Goal: Task Accomplishment & Management: Use online tool/utility

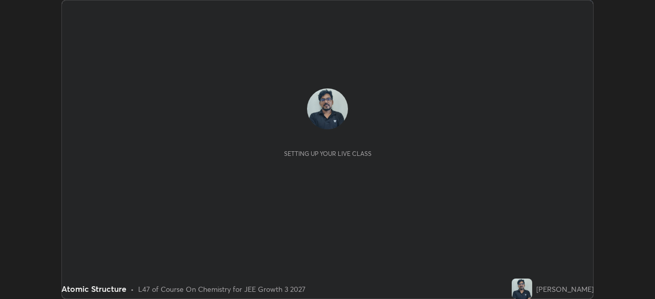
scroll to position [299, 655]
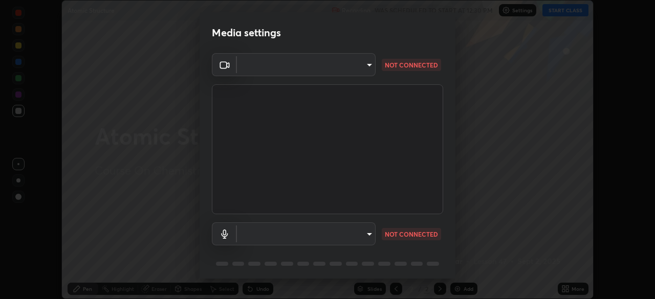
type input "00cb52ea7dbc067a4e9eba70c986ec13a5c87d59f38709f4e6374cce52915b34"
type input "c7b1e21b059f6b68da596fd68e3a8216845d0791b90de5158dbf1986436616d6"
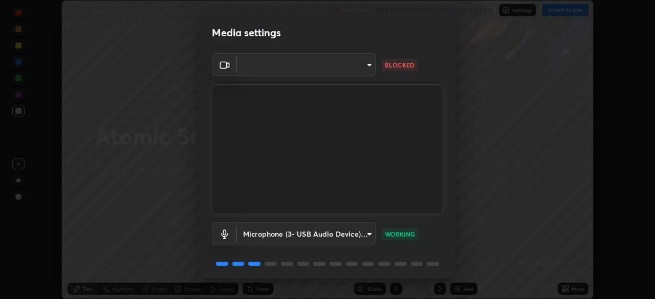
click at [310, 74] on body "Erase all Atomic Structure Recording WAS SCHEDULED TO START AT 12:30 PM Setting…" at bounding box center [327, 149] width 655 height 299
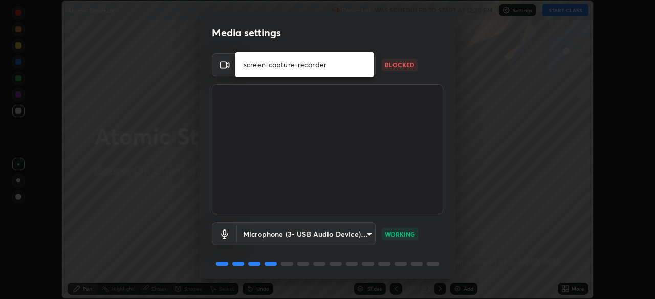
click at [312, 72] on li "screen-capture-recorder" at bounding box center [304, 64] width 138 height 17
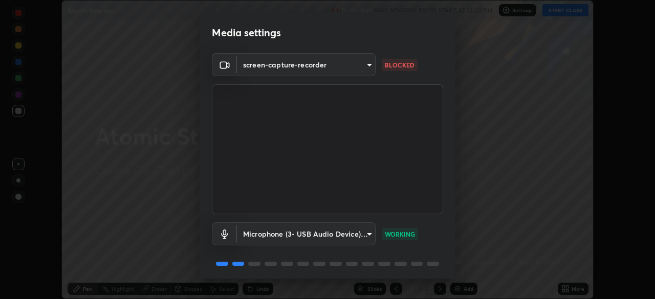
click at [323, 70] on body "Erase all Atomic Structure Recording WAS SCHEDULED TO START AT 12:30 PM Setting…" at bounding box center [327, 149] width 655 height 299
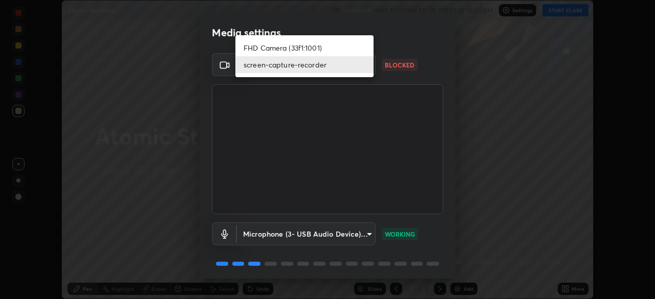
click at [291, 46] on li "FHD Camera (33f1:1001)" at bounding box center [304, 47] width 138 height 17
type input "00cb52ea7dbc067a4e9eba70c986ec13a5c87d59f38709f4e6374cce52915b34"
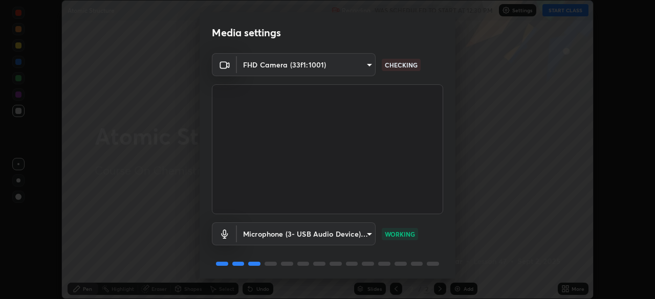
click at [314, 66] on body "Erase all Atomic Structure Recording WAS SCHEDULED TO START AT 12:30 PM Setting…" at bounding box center [327, 149] width 655 height 299
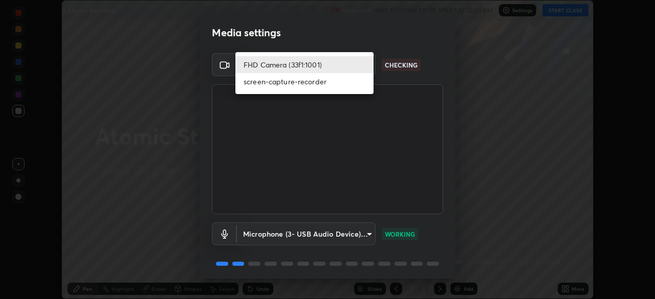
click at [205, 161] on div at bounding box center [327, 149] width 655 height 299
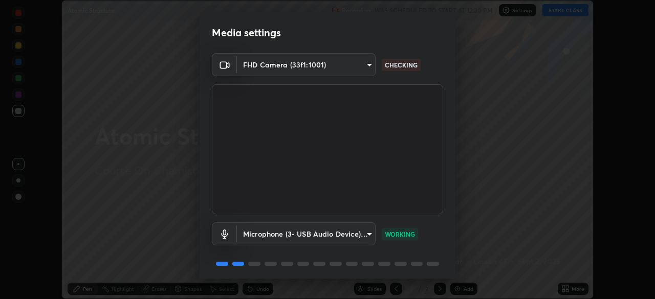
click at [362, 68] on body "Erase all Atomic Structure Recording WAS SCHEDULED TO START AT 12:30 PM Setting…" at bounding box center [327, 149] width 655 height 299
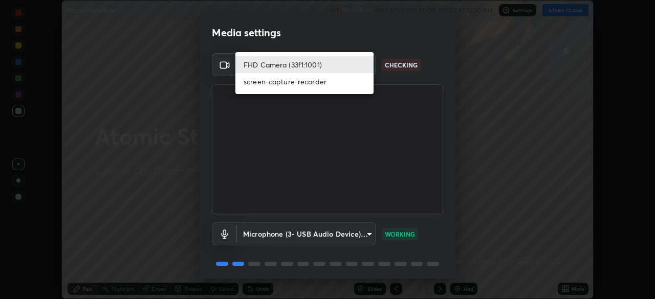
click at [207, 175] on div at bounding box center [327, 149] width 655 height 299
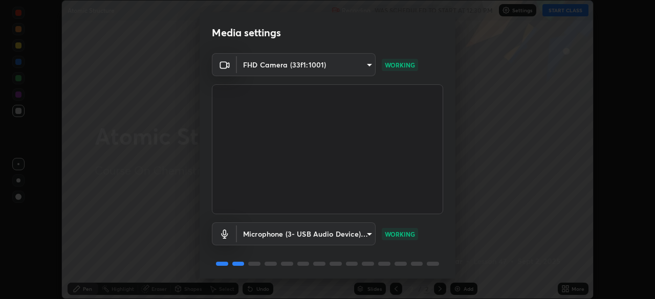
scroll to position [36, 0]
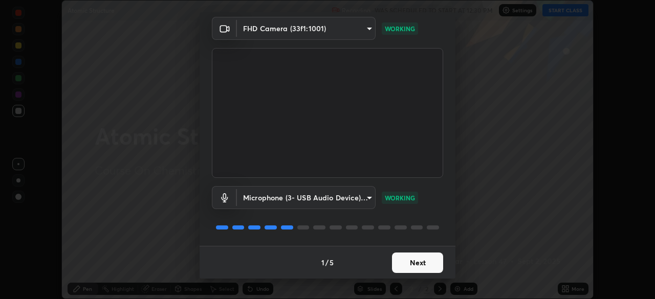
click at [416, 266] on button "Next" at bounding box center [417, 263] width 51 height 20
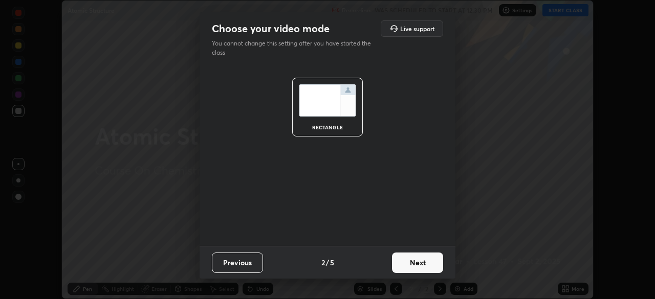
scroll to position [0, 0]
click at [412, 260] on button "Next" at bounding box center [417, 263] width 51 height 20
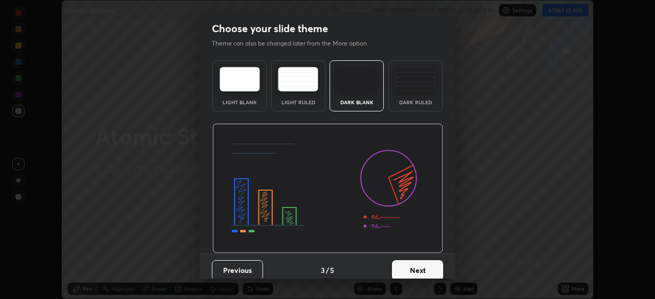
click at [410, 265] on button "Next" at bounding box center [417, 270] width 51 height 20
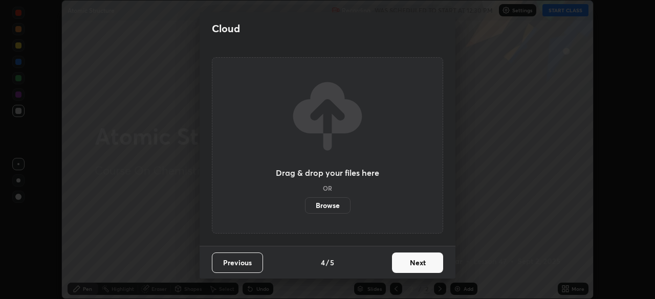
click at [401, 259] on button "Next" at bounding box center [417, 263] width 51 height 20
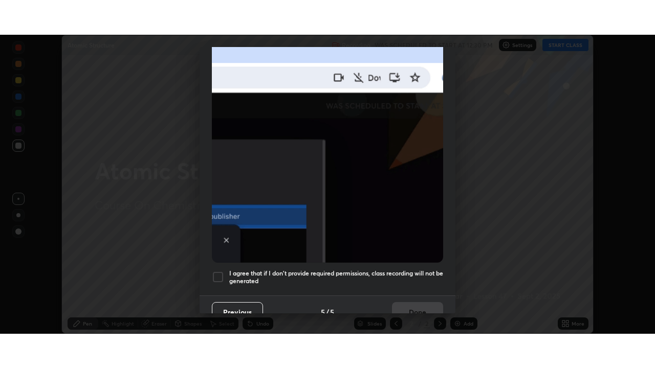
scroll to position [245, 0]
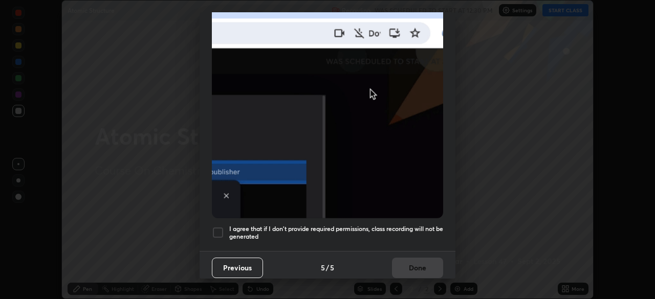
click at [214, 228] on div at bounding box center [218, 233] width 12 height 12
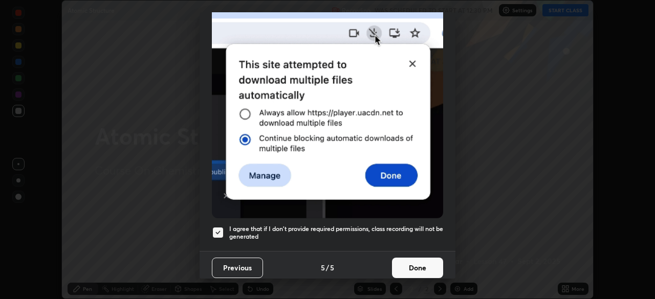
click at [410, 264] on button "Done" at bounding box center [417, 268] width 51 height 20
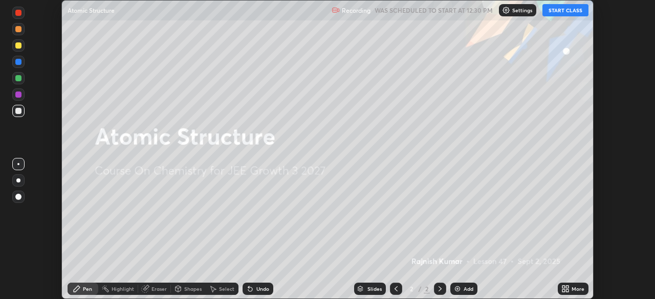
click at [567, 12] on button "START CLASS" at bounding box center [565, 10] width 46 height 12
click at [563, 288] on icon at bounding box center [563, 287] width 3 height 3
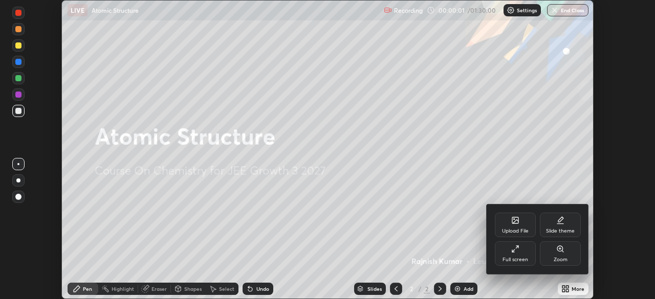
click at [524, 255] on div "Full screen" at bounding box center [515, 254] width 41 height 25
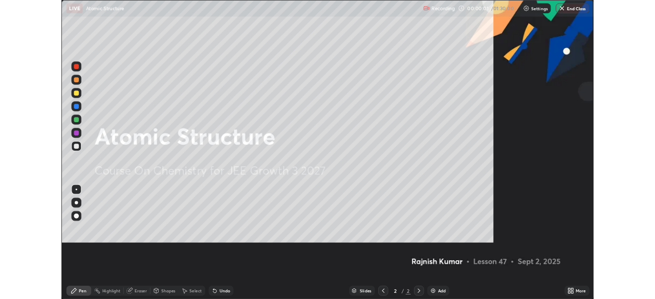
scroll to position [368, 655]
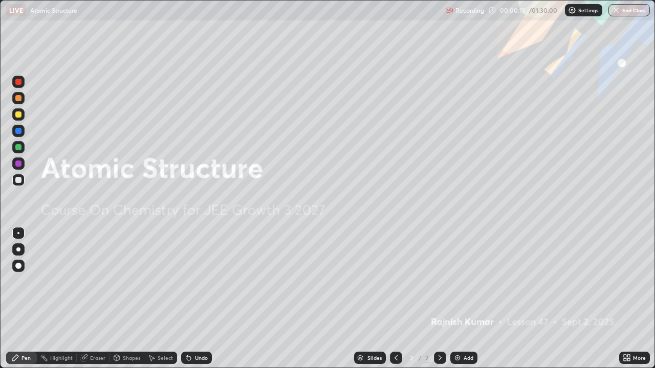
click at [458, 299] on img at bounding box center [457, 358] width 8 height 8
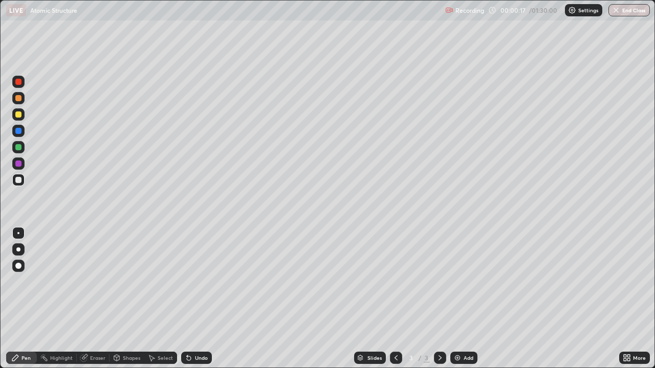
click at [20, 113] on div at bounding box center [18, 115] width 6 height 6
click at [19, 266] on div at bounding box center [18, 266] width 6 height 6
click at [19, 117] on div at bounding box center [18, 115] width 6 height 6
click at [464, 299] on div "Add" at bounding box center [463, 358] width 27 height 12
click at [127, 299] on div "Shapes" at bounding box center [127, 358] width 35 height 12
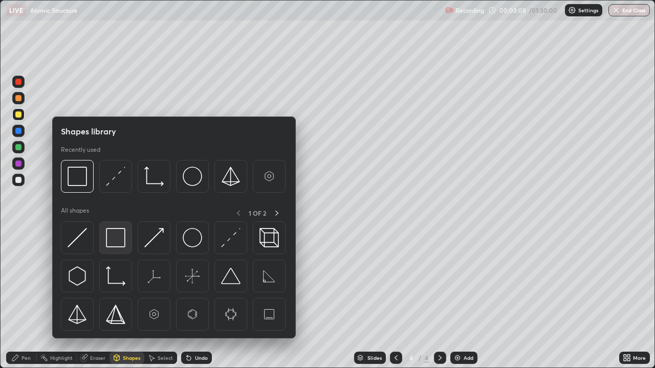
click at [119, 241] on img at bounding box center [115, 237] width 19 height 19
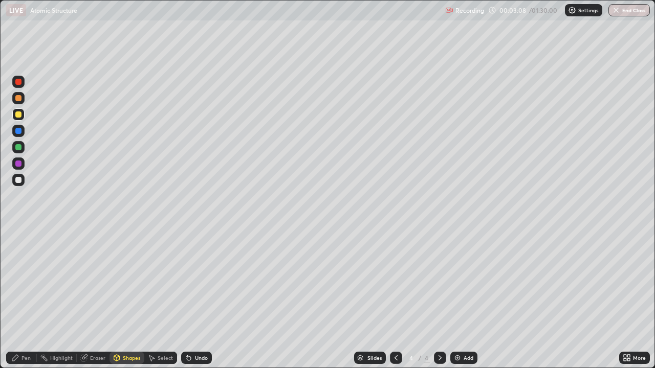
click at [20, 166] on div at bounding box center [18, 164] width 6 height 6
click at [471, 299] on div "Add" at bounding box center [469, 358] width 10 height 5
click at [26, 299] on div "Pen" at bounding box center [25, 358] width 9 height 5
click at [18, 114] on div at bounding box center [18, 115] width 6 height 6
click at [201, 299] on div "Undo" at bounding box center [201, 358] width 13 height 5
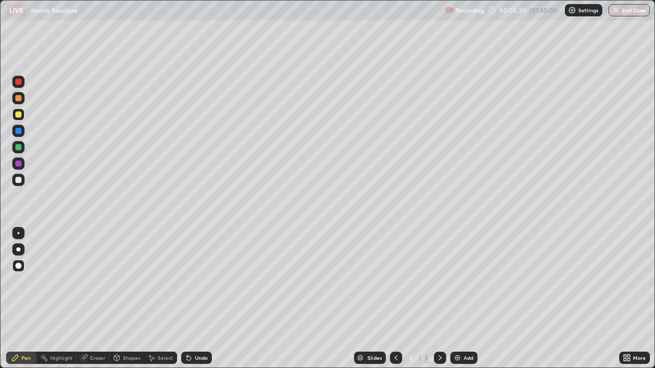
click at [198, 299] on div "Undo" at bounding box center [201, 358] width 13 height 5
click at [193, 299] on div "Undo" at bounding box center [196, 358] width 31 height 12
click at [190, 299] on icon at bounding box center [189, 358] width 8 height 8
click at [202, 299] on div "Undo" at bounding box center [201, 358] width 13 height 5
click at [198, 299] on div "Undo" at bounding box center [201, 358] width 13 height 5
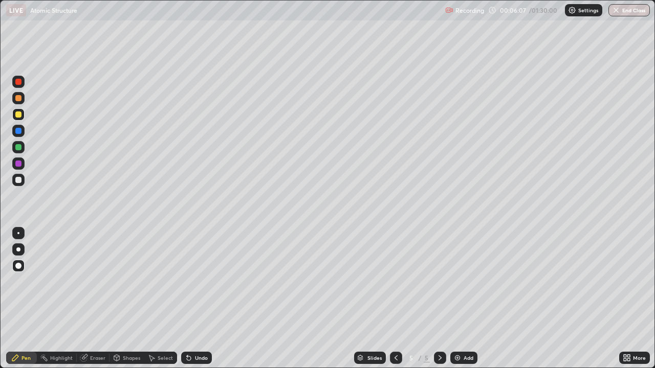
click at [21, 151] on div at bounding box center [18, 147] width 12 height 12
click at [164, 299] on div "Select" at bounding box center [165, 358] width 15 height 5
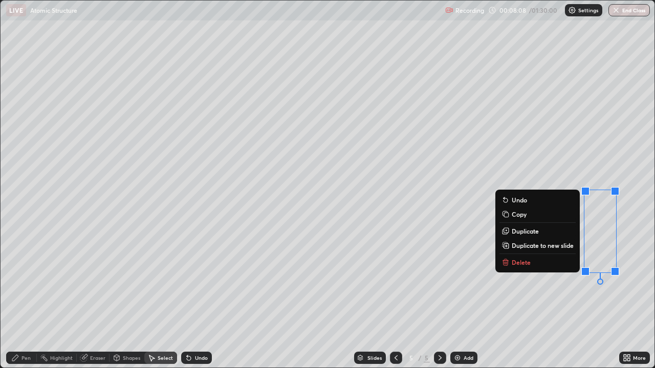
click at [528, 263] on p "Delete" at bounding box center [521, 262] width 19 height 8
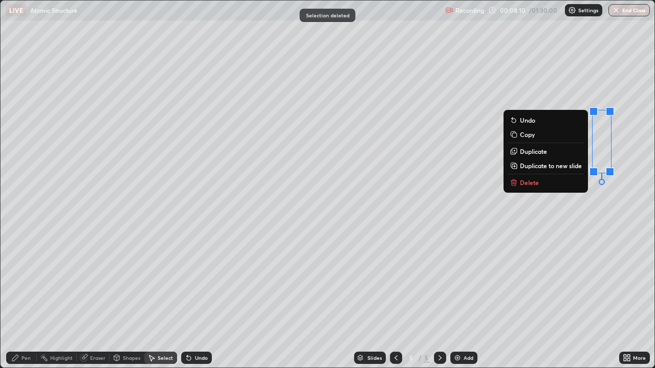
click at [534, 182] on p "Delete" at bounding box center [529, 183] width 19 height 8
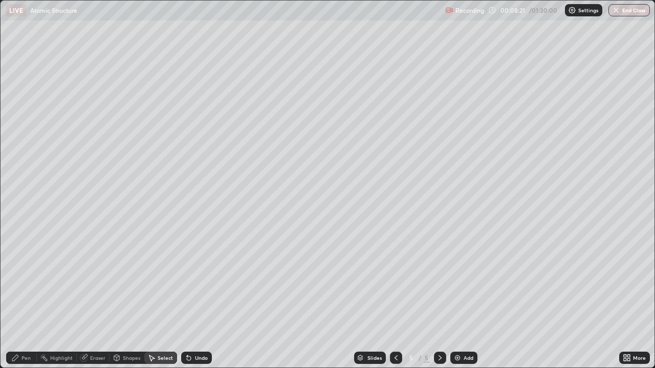
click at [26, 299] on div "Pen" at bounding box center [25, 358] width 9 height 5
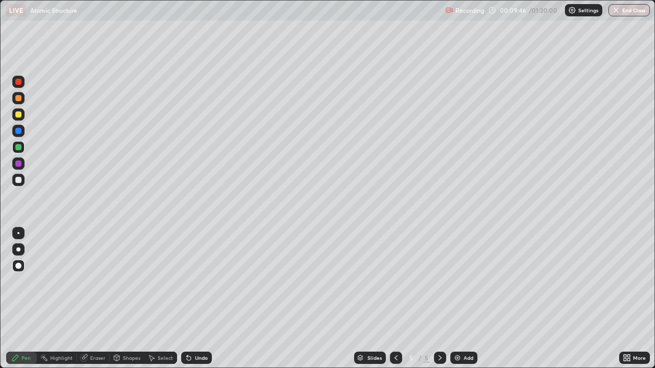
click at [19, 182] on div at bounding box center [18, 180] width 6 height 6
click at [463, 299] on div "Add" at bounding box center [463, 358] width 27 height 12
click at [123, 299] on div "Shapes" at bounding box center [131, 358] width 17 height 5
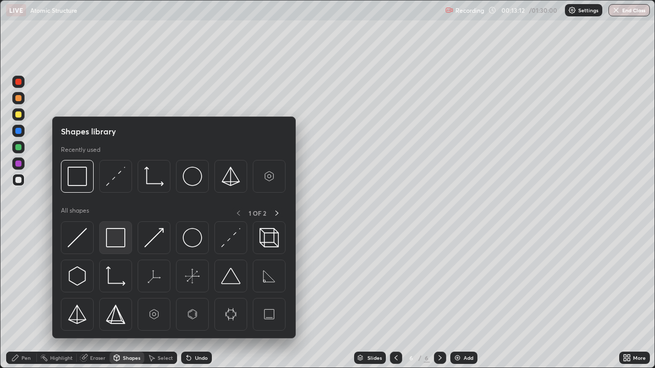
click at [111, 240] on img at bounding box center [115, 237] width 19 height 19
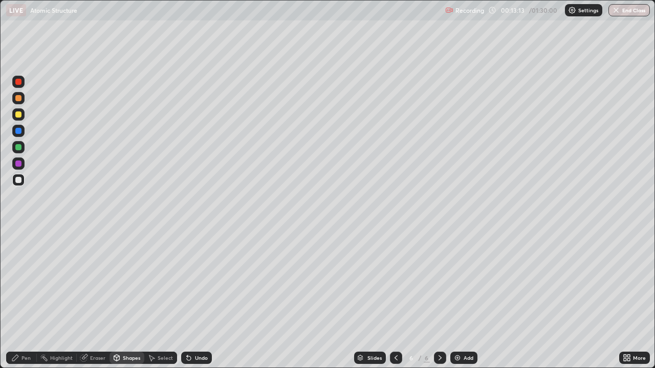
click at [19, 166] on div at bounding box center [18, 164] width 6 height 6
click at [24, 299] on div "Pen" at bounding box center [25, 358] width 9 height 5
click at [19, 98] on div at bounding box center [18, 98] width 6 height 6
click at [18, 182] on div at bounding box center [18, 180] width 6 height 6
click at [197, 299] on div "Undo" at bounding box center [201, 358] width 13 height 5
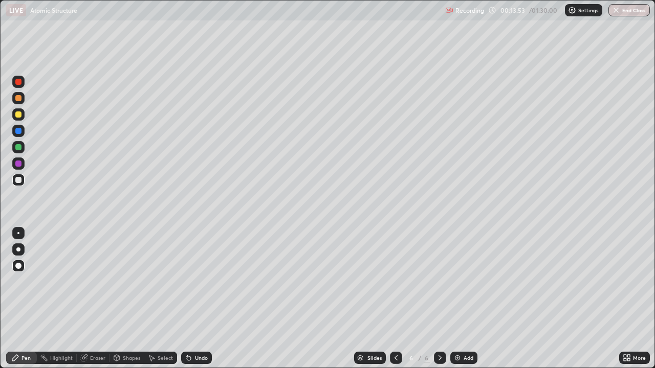
click at [198, 299] on div "Undo" at bounding box center [201, 358] width 13 height 5
click at [127, 299] on div "Shapes" at bounding box center [131, 358] width 17 height 5
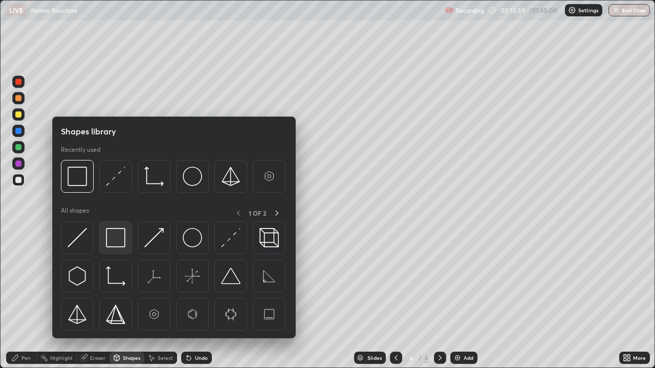
click at [123, 241] on img at bounding box center [115, 237] width 19 height 19
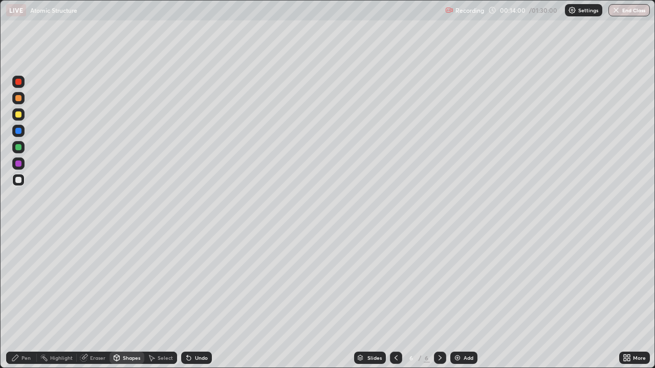
click at [18, 166] on div at bounding box center [18, 164] width 6 height 6
click at [164, 299] on div "Select" at bounding box center [160, 358] width 33 height 12
click at [20, 299] on div "Pen" at bounding box center [21, 358] width 31 height 12
click at [19, 164] on div at bounding box center [18, 164] width 6 height 6
click at [465, 299] on div "Add" at bounding box center [469, 358] width 10 height 5
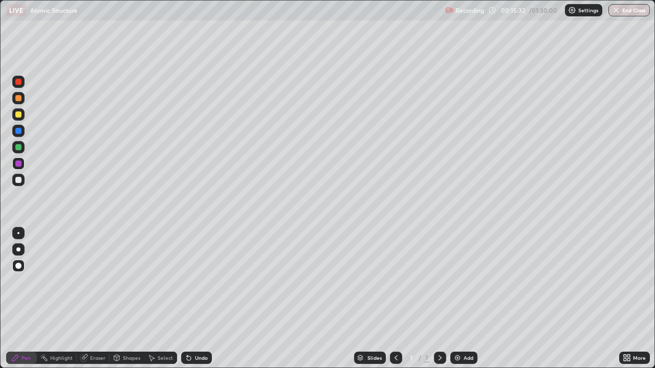
click at [19, 114] on div at bounding box center [18, 115] width 6 height 6
click at [131, 299] on div "Shapes" at bounding box center [127, 358] width 35 height 12
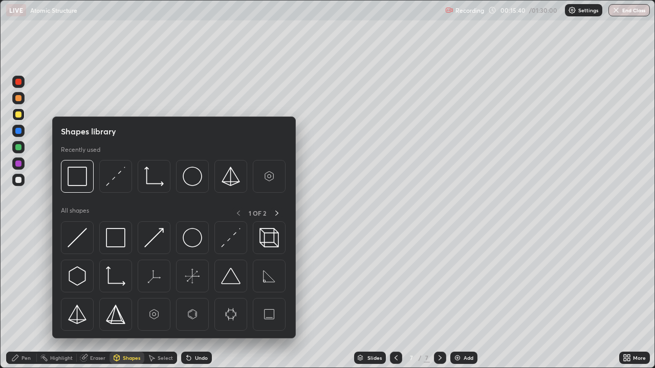
click at [115, 240] on img at bounding box center [115, 237] width 19 height 19
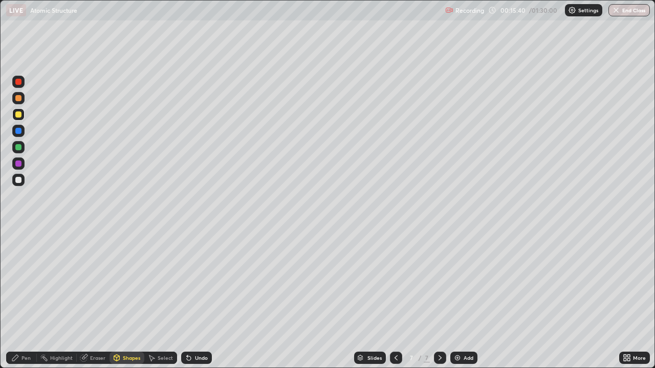
click at [18, 179] on div at bounding box center [18, 180] width 6 height 6
click at [193, 299] on div "Undo" at bounding box center [196, 358] width 31 height 12
click at [197, 299] on div "Undo" at bounding box center [201, 358] width 13 height 5
click at [199, 299] on div "Undo" at bounding box center [201, 358] width 13 height 5
click at [133, 299] on div "Shapes" at bounding box center [131, 358] width 17 height 5
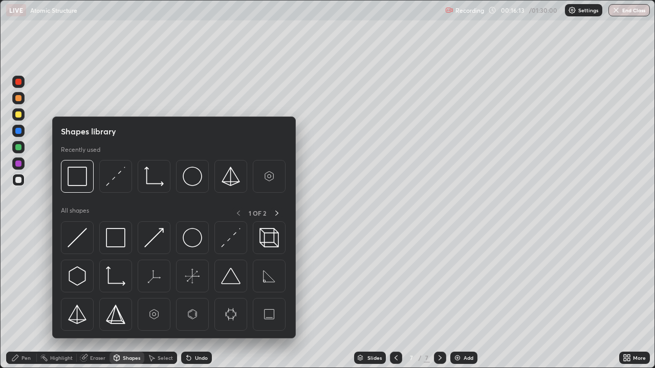
click at [116, 238] on img at bounding box center [115, 237] width 19 height 19
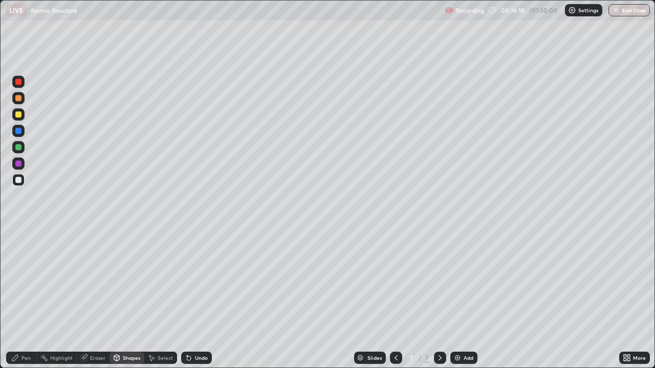
click at [30, 299] on div "Pen" at bounding box center [25, 358] width 9 height 5
click at [17, 114] on div at bounding box center [18, 115] width 6 height 6
click at [20, 150] on div at bounding box center [18, 147] width 12 height 12
click at [18, 99] on div at bounding box center [18, 98] width 6 height 6
click at [464, 299] on div "Add" at bounding box center [463, 358] width 27 height 12
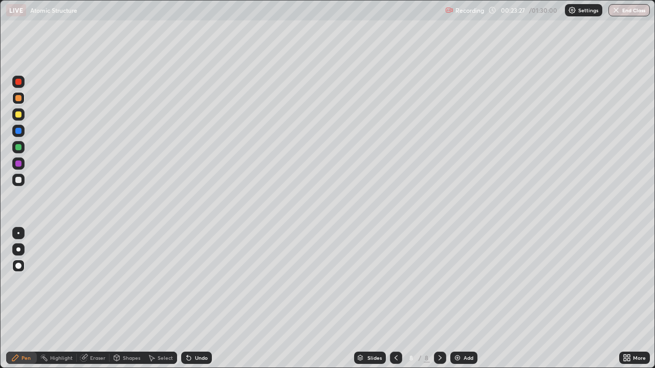
click at [125, 299] on div "Shapes" at bounding box center [131, 358] width 17 height 5
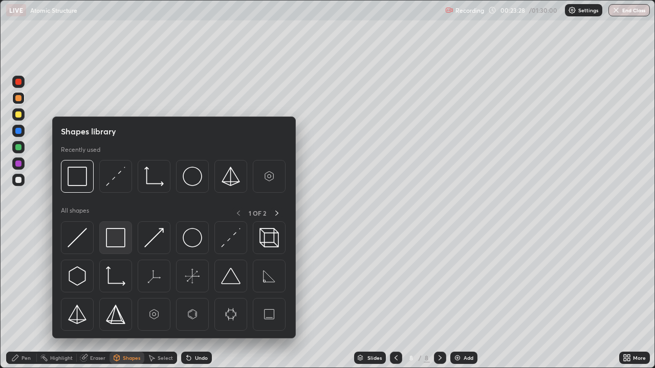
click at [117, 242] on img at bounding box center [115, 237] width 19 height 19
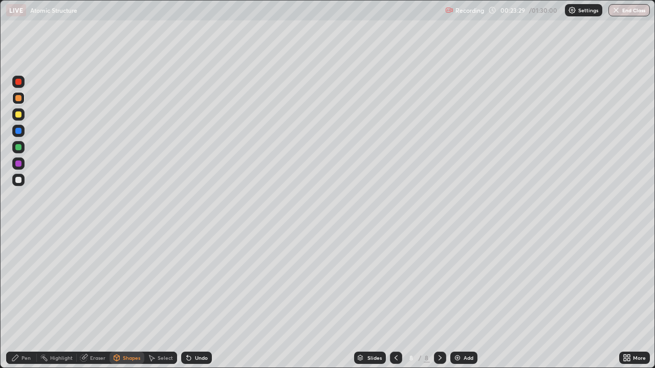
click at [19, 181] on div at bounding box center [18, 180] width 6 height 6
click at [30, 299] on div "Pen" at bounding box center [25, 358] width 9 height 5
click at [197, 299] on div "Undo" at bounding box center [201, 358] width 13 height 5
click at [199, 299] on div "Undo" at bounding box center [201, 358] width 13 height 5
click at [201, 299] on div "Undo" at bounding box center [201, 358] width 13 height 5
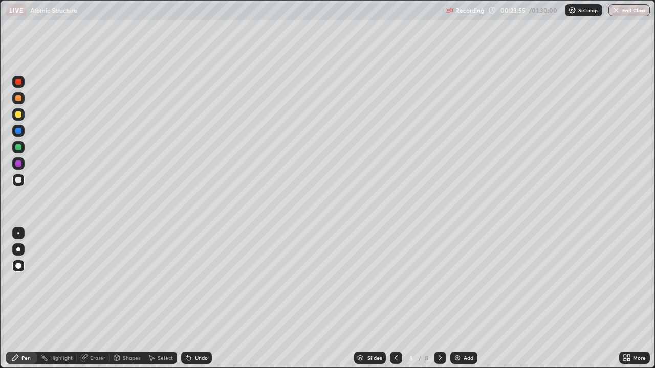
click at [18, 147] on div at bounding box center [18, 147] width 6 height 6
click at [16, 119] on div at bounding box center [18, 114] width 12 height 12
click at [461, 299] on div "Add" at bounding box center [463, 358] width 27 height 12
click at [18, 144] on div at bounding box center [18, 147] width 6 height 6
click at [471, 299] on div "Add" at bounding box center [463, 358] width 27 height 12
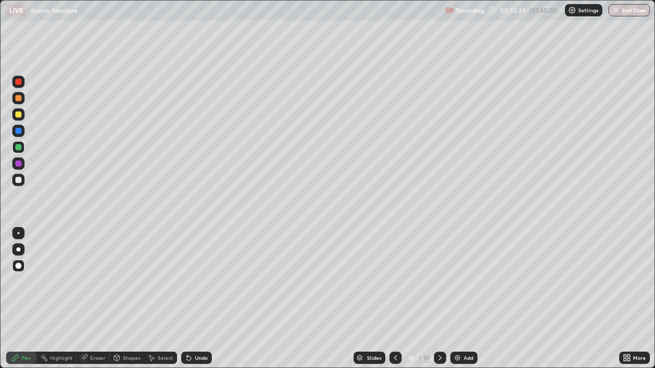
click at [19, 117] on div at bounding box center [18, 115] width 6 height 6
click at [20, 146] on div at bounding box center [18, 147] width 6 height 6
click at [18, 181] on div at bounding box center [18, 180] width 6 height 6
click at [198, 299] on div "Undo" at bounding box center [201, 358] width 13 height 5
click at [124, 299] on div "Shapes" at bounding box center [131, 358] width 17 height 5
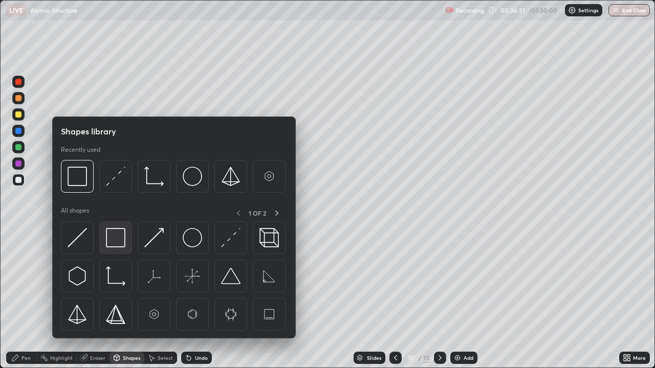
click at [115, 244] on img at bounding box center [115, 237] width 19 height 19
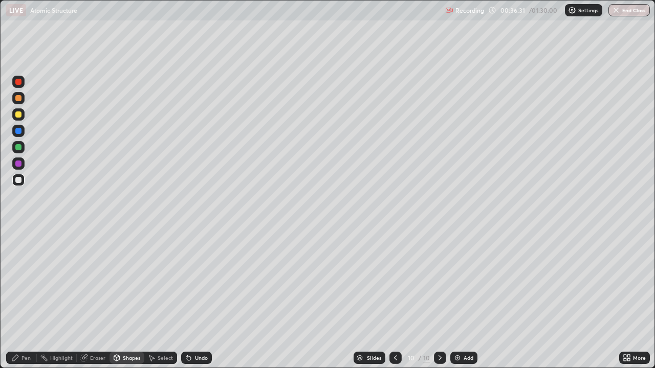
click at [22, 182] on div at bounding box center [18, 180] width 12 height 12
click at [201, 299] on div "Undo" at bounding box center [201, 358] width 13 height 5
click at [25, 299] on div "Pen" at bounding box center [25, 358] width 9 height 5
click at [16, 146] on div at bounding box center [18, 147] width 6 height 6
click at [620, 299] on div "More" at bounding box center [634, 358] width 31 height 20
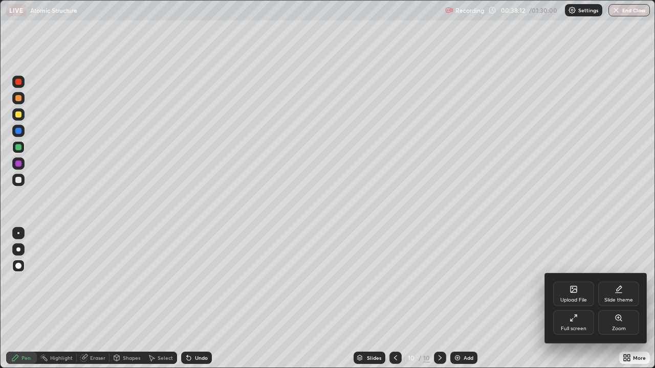
click at [74, 299] on div at bounding box center [327, 184] width 655 height 368
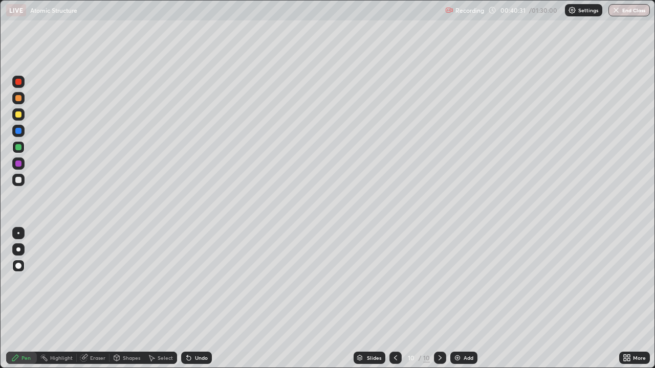
click at [466, 299] on div "Add" at bounding box center [463, 358] width 27 height 12
click at [201, 299] on div "Undo" at bounding box center [196, 358] width 31 height 12
click at [19, 181] on div at bounding box center [18, 180] width 6 height 6
click at [198, 299] on div "Undo" at bounding box center [201, 358] width 13 height 5
click at [195, 299] on div "Undo" at bounding box center [201, 358] width 13 height 5
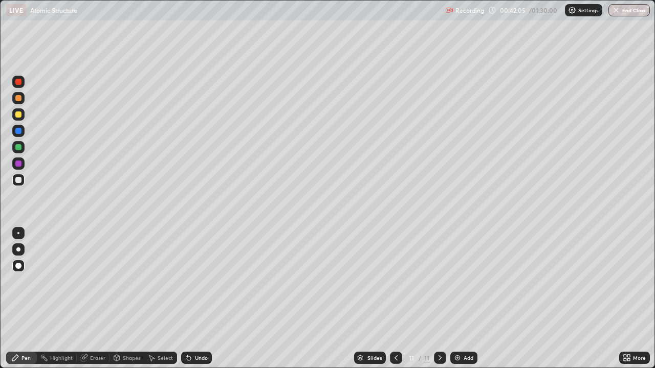
click at [192, 299] on div "Undo" at bounding box center [196, 358] width 31 height 12
click at [200, 299] on div "Undo" at bounding box center [201, 358] width 13 height 5
click at [20, 164] on div at bounding box center [18, 164] width 6 height 6
click at [197, 299] on div "Undo" at bounding box center [201, 358] width 13 height 5
click at [195, 299] on div "Undo" at bounding box center [196, 358] width 31 height 12
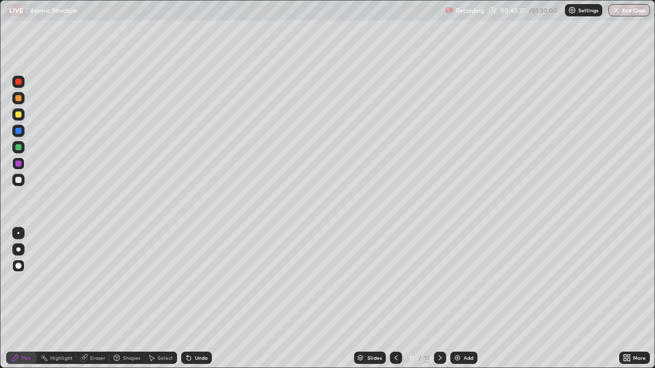
click at [195, 299] on div "Undo" at bounding box center [201, 358] width 13 height 5
click at [192, 299] on div "Undo" at bounding box center [196, 358] width 31 height 12
click at [199, 299] on div "Undo" at bounding box center [201, 358] width 13 height 5
click at [156, 299] on div "Select" at bounding box center [160, 358] width 33 height 12
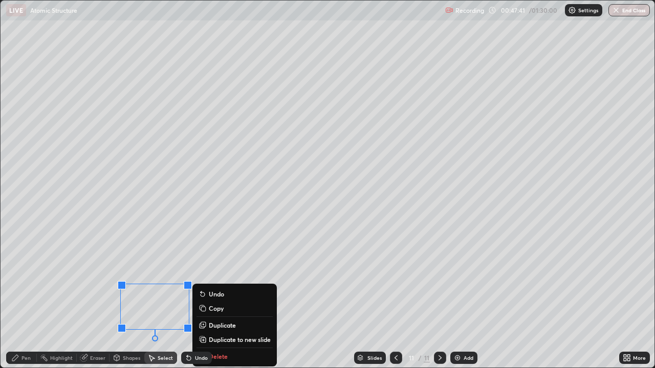
click at [228, 299] on div "Slides 11 / 11 Add" at bounding box center [415, 358] width 407 height 20
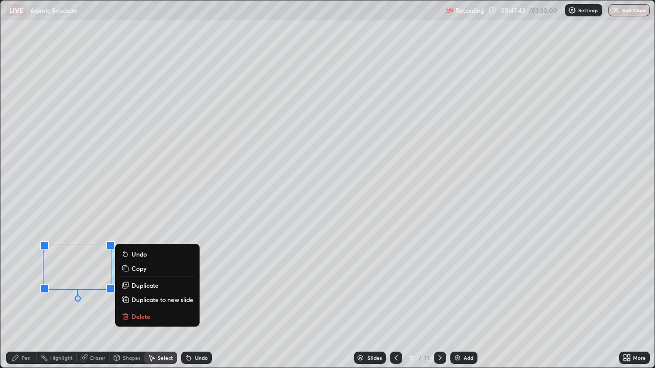
click at [148, 299] on p "Delete" at bounding box center [141, 317] width 19 height 8
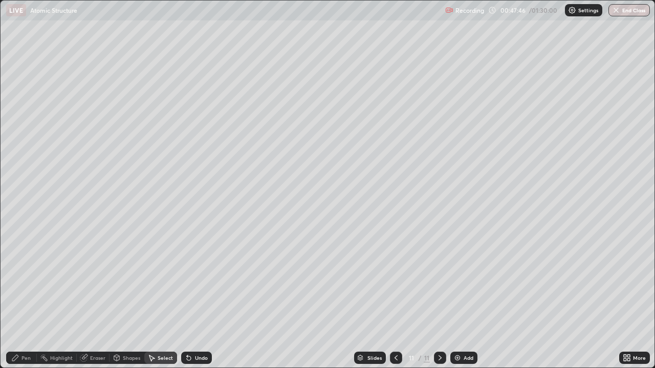
click at [466, 299] on div "Add" at bounding box center [469, 358] width 10 height 5
click at [24, 299] on div "Pen" at bounding box center [25, 358] width 9 height 5
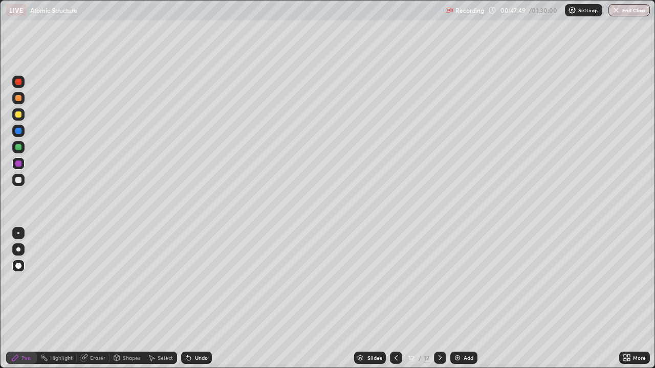
click at [18, 118] on div at bounding box center [18, 114] width 12 height 12
click at [197, 299] on div "Undo" at bounding box center [201, 358] width 13 height 5
click at [195, 299] on div "Undo" at bounding box center [201, 358] width 13 height 5
click at [192, 299] on div "Undo" at bounding box center [196, 358] width 31 height 12
click at [195, 299] on div "Undo" at bounding box center [201, 358] width 13 height 5
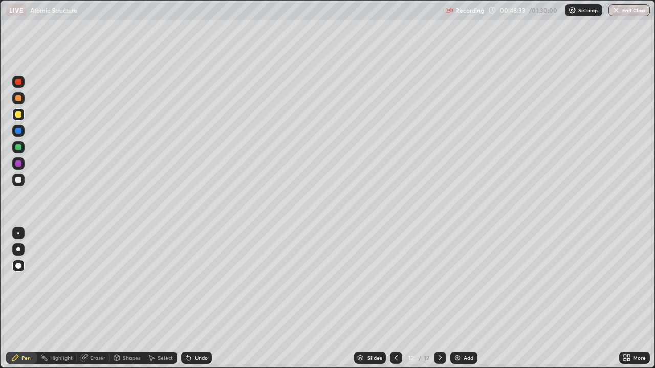
click at [158, 299] on div "Select" at bounding box center [165, 358] width 15 height 5
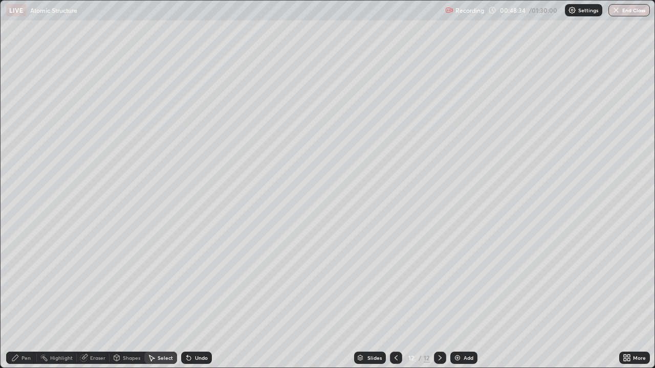
click at [124, 299] on div "Shapes" at bounding box center [131, 358] width 17 height 5
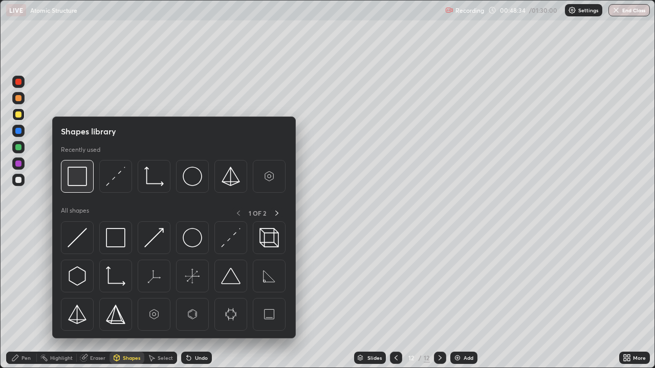
click at [79, 184] on img at bounding box center [77, 176] width 19 height 19
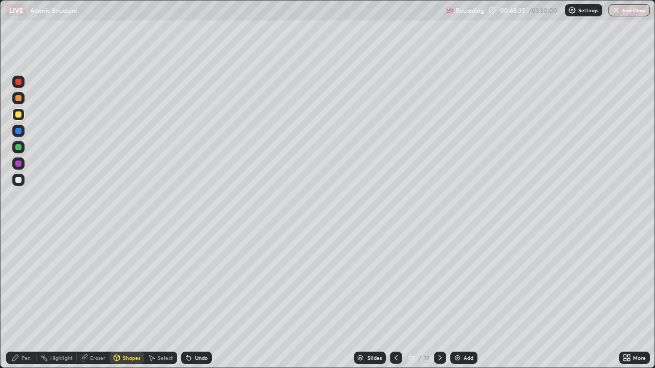
click at [17, 164] on div at bounding box center [18, 164] width 6 height 6
click at [164, 299] on div "Select" at bounding box center [160, 358] width 33 height 12
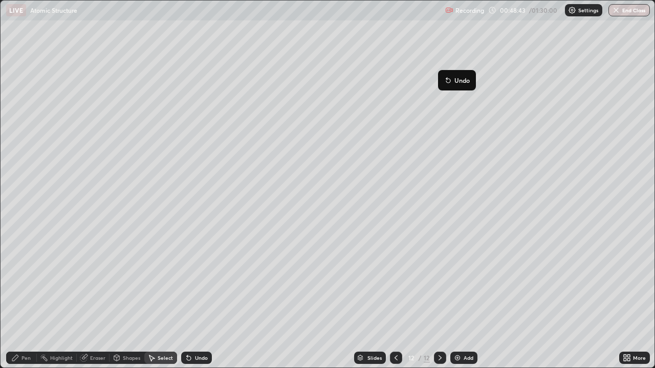
click at [27, 299] on div "Pen" at bounding box center [21, 358] width 31 height 12
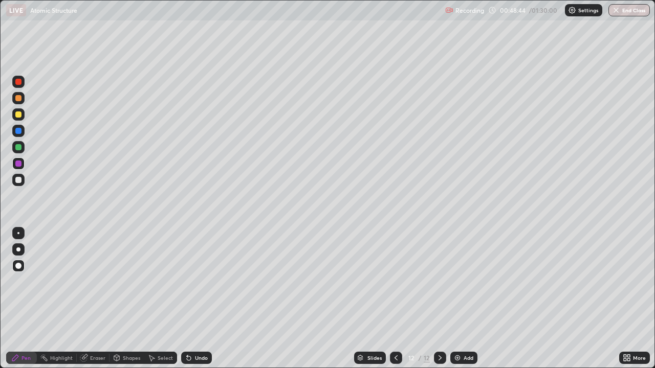
click at [93, 299] on div "Eraser" at bounding box center [97, 358] width 15 height 5
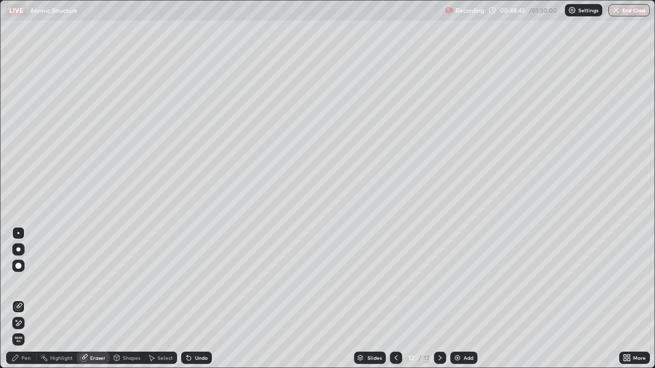
click at [127, 299] on div "Shapes" at bounding box center [131, 358] width 17 height 5
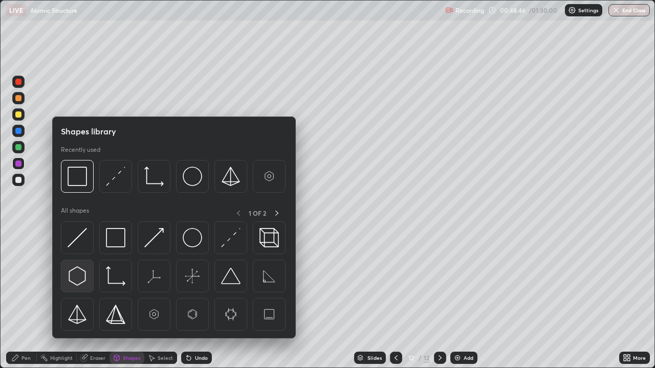
click at [77, 271] on img at bounding box center [77, 276] width 19 height 19
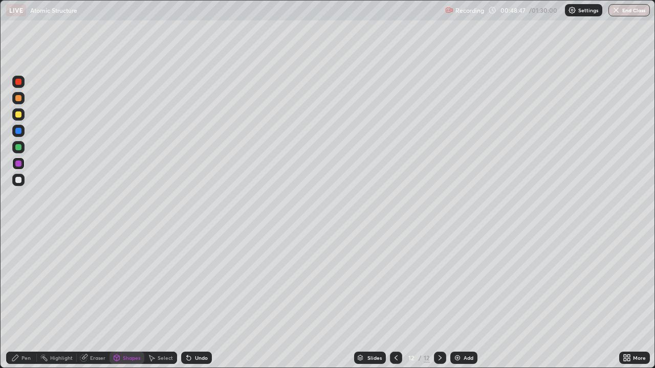
click at [20, 147] on div at bounding box center [18, 147] width 6 height 6
click at [194, 299] on div "Undo" at bounding box center [196, 358] width 31 height 12
click at [199, 299] on div "Undo" at bounding box center [196, 358] width 31 height 12
click at [208, 299] on div "Undo" at bounding box center [194, 358] width 35 height 20
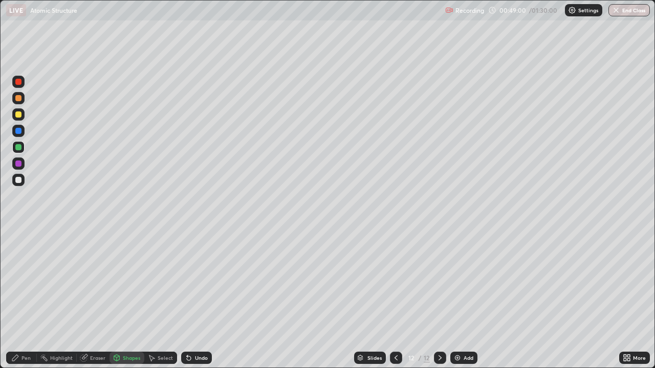
click at [200, 299] on div "Undo" at bounding box center [201, 358] width 13 height 5
click at [198, 299] on div "Undo" at bounding box center [201, 358] width 13 height 5
click at [197, 299] on div "Undo" at bounding box center [201, 358] width 13 height 5
click at [28, 299] on div "Pen" at bounding box center [25, 358] width 9 height 5
click at [18, 114] on div at bounding box center [18, 115] width 6 height 6
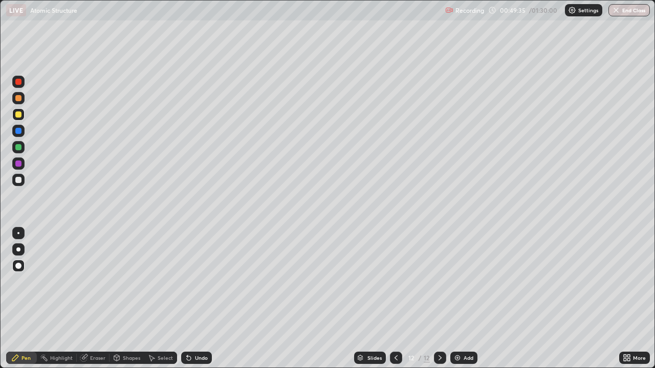
click at [625, 299] on icon at bounding box center [625, 360] width 3 height 3
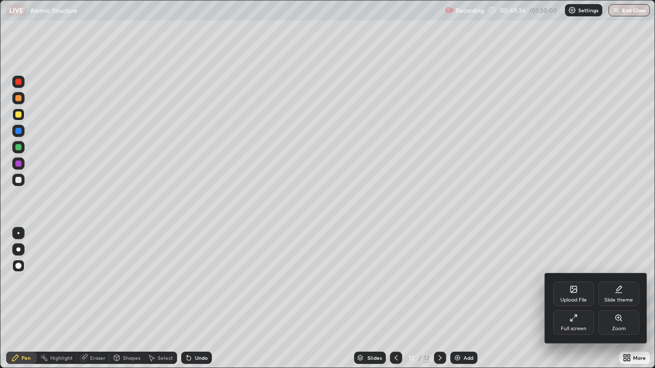
click at [572, 299] on div "Full screen" at bounding box center [574, 329] width 26 height 5
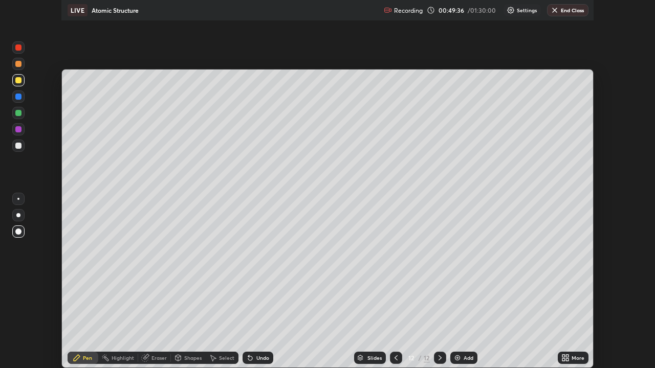
scroll to position [50878, 50523]
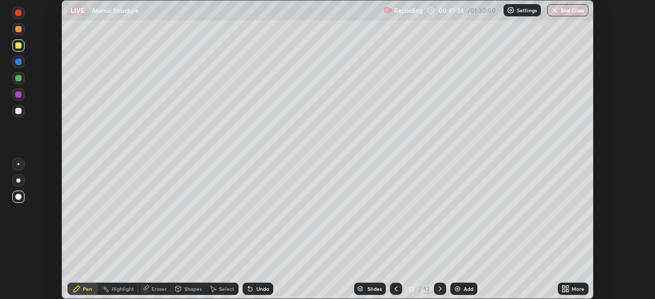
click at [574, 290] on div "More" at bounding box center [578, 289] width 13 height 5
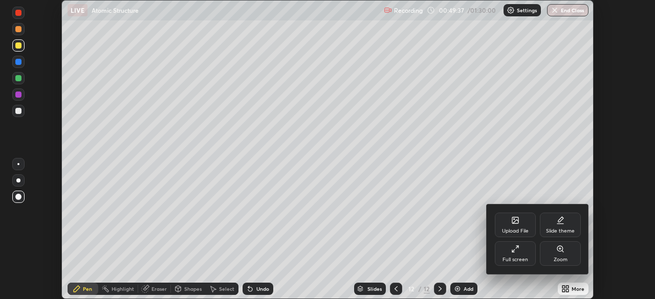
click at [517, 254] on div "Full screen" at bounding box center [515, 254] width 41 height 25
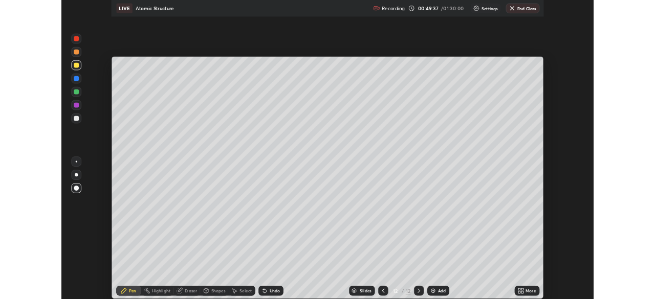
scroll to position [368, 655]
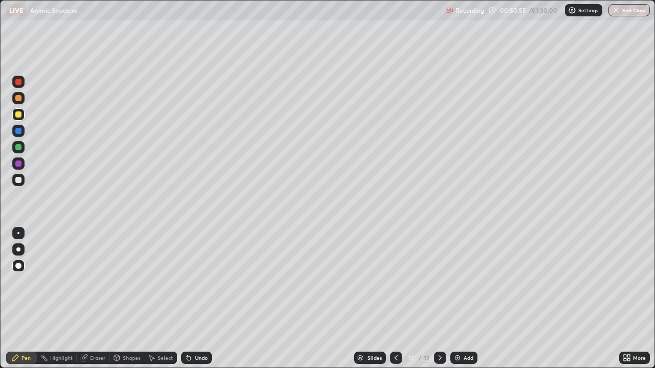
click at [168, 299] on div "Select" at bounding box center [165, 358] width 15 height 5
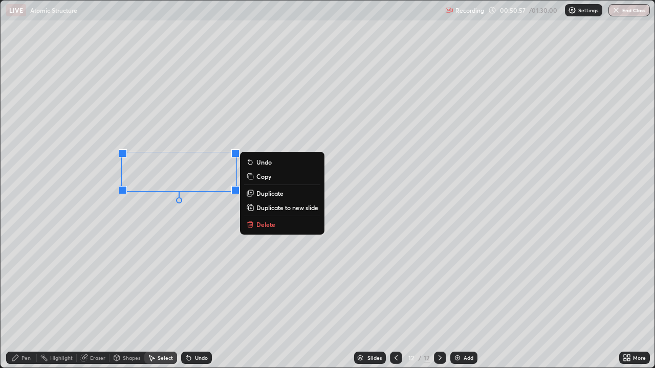
click at [268, 227] on p "Delete" at bounding box center [265, 225] width 19 height 8
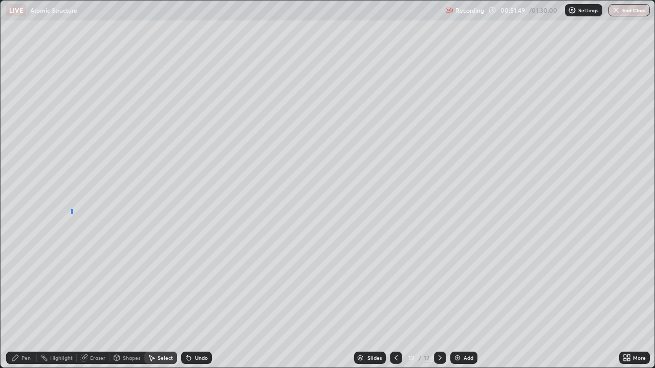
click at [72, 209] on div "0 ° Undo Copy Duplicate Duplicate to new slide Delete" at bounding box center [328, 184] width 654 height 367
click at [25, 299] on div "Pen" at bounding box center [25, 358] width 9 height 5
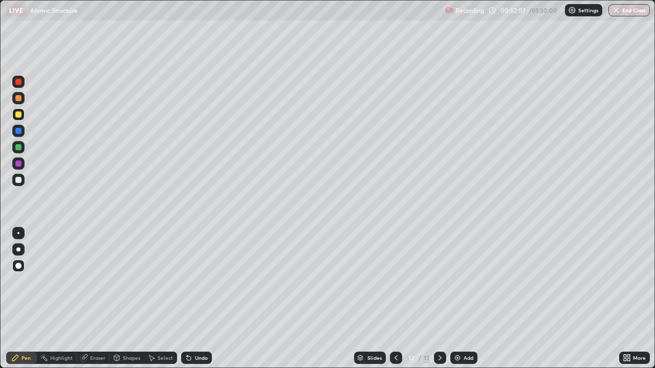
click at [199, 299] on div "Undo" at bounding box center [201, 358] width 13 height 5
click at [124, 299] on div "Shapes" at bounding box center [131, 358] width 17 height 5
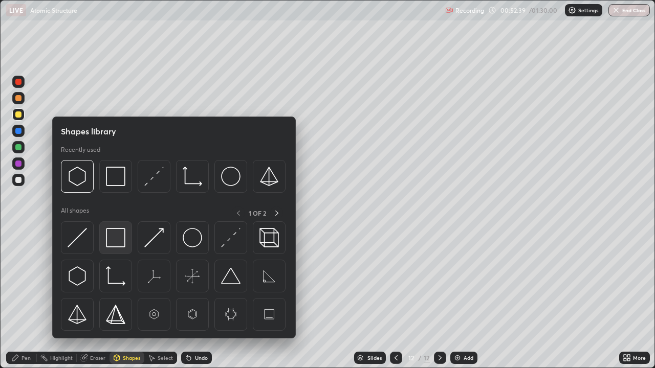
click at [121, 240] on img at bounding box center [115, 237] width 19 height 19
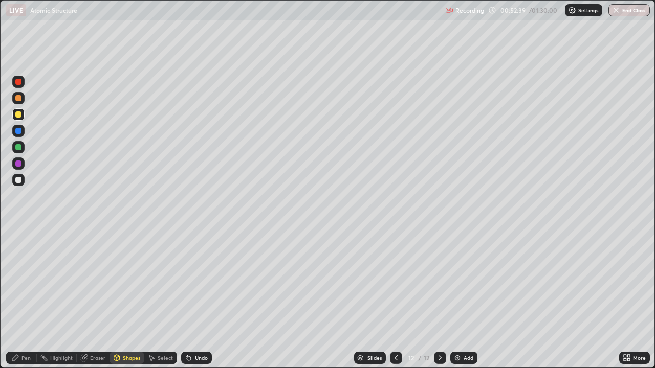
click at [18, 148] on div at bounding box center [18, 147] width 6 height 6
click at [168, 299] on div "Select" at bounding box center [160, 358] width 33 height 12
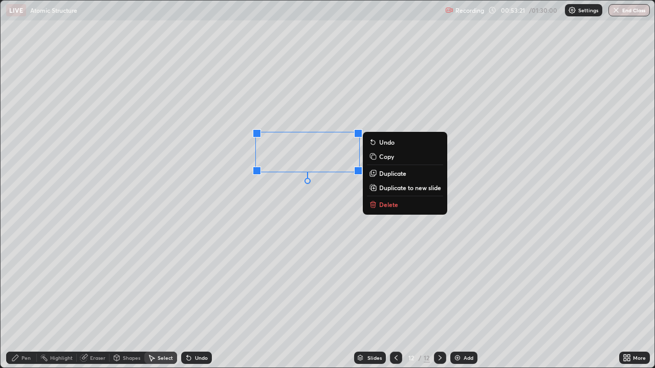
click at [63, 179] on div "0 ° Undo Copy Duplicate Duplicate to new slide Delete" at bounding box center [328, 184] width 654 height 367
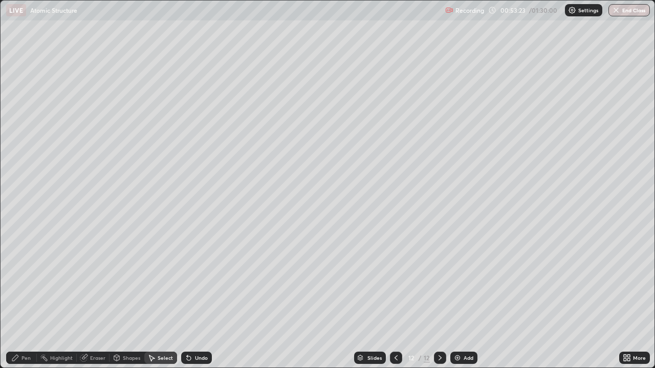
click at [20, 299] on div "Pen" at bounding box center [21, 358] width 31 height 12
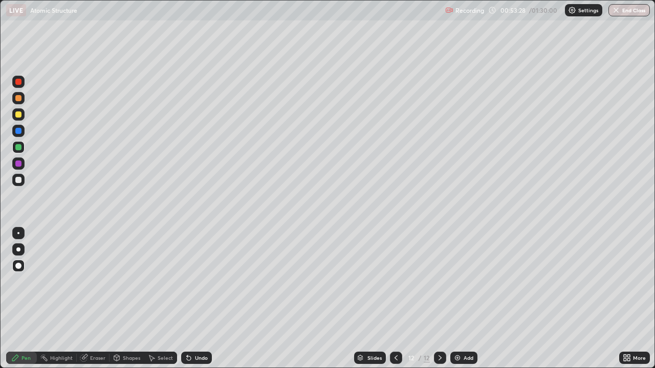
click at [628, 299] on icon at bounding box center [628, 360] width 3 height 3
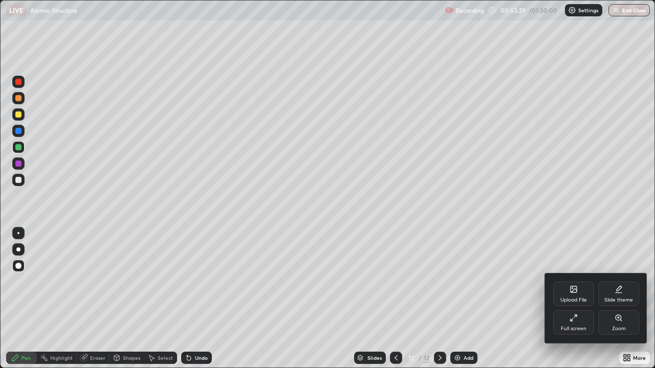
click at [575, 299] on icon at bounding box center [575, 316] width 3 height 3
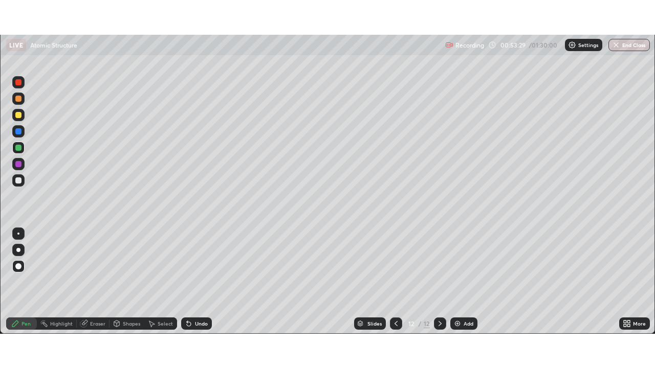
scroll to position [50878, 50523]
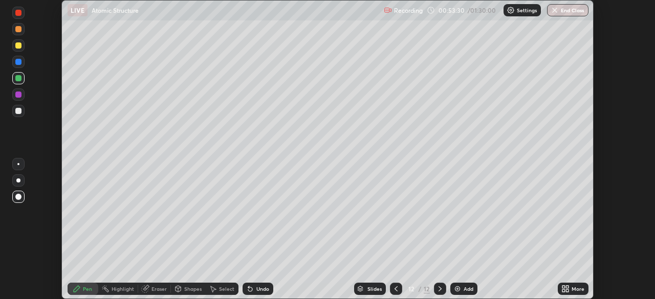
click at [573, 284] on div "More" at bounding box center [573, 289] width 31 height 12
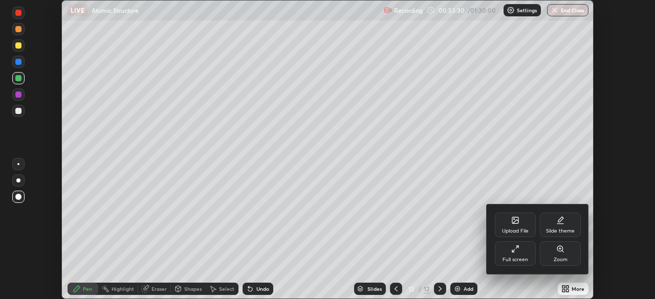
click at [523, 261] on div "Full screen" at bounding box center [516, 259] width 26 height 5
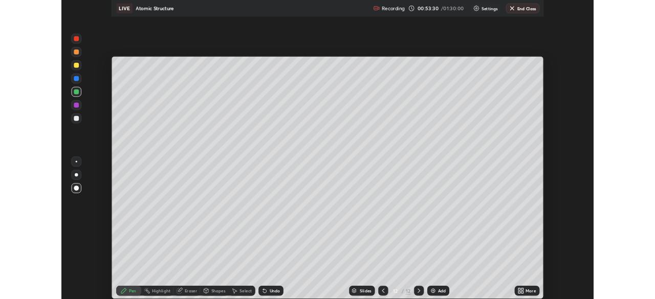
scroll to position [368, 655]
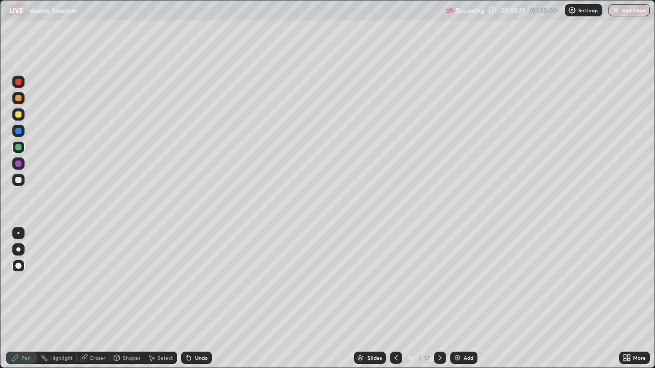
click at [466, 299] on div "Add" at bounding box center [469, 358] width 10 height 5
click at [21, 115] on div at bounding box center [18, 115] width 6 height 6
click at [201, 299] on div "Undo" at bounding box center [201, 358] width 13 height 5
click at [200, 299] on div "Undo" at bounding box center [201, 358] width 13 height 5
click at [19, 147] on div at bounding box center [18, 147] width 6 height 6
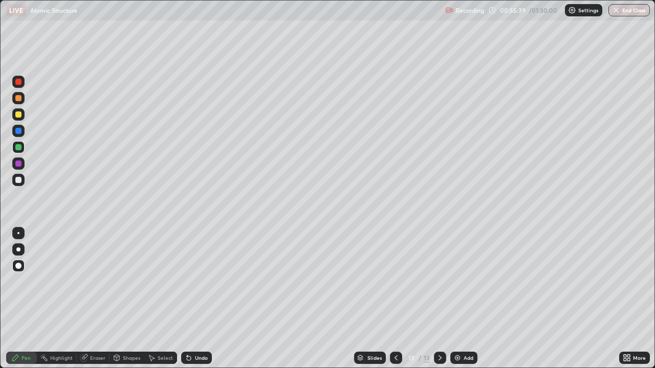
click at [19, 149] on div at bounding box center [18, 147] width 6 height 6
click at [19, 115] on div at bounding box center [18, 115] width 6 height 6
click at [23, 147] on div at bounding box center [18, 147] width 12 height 12
click at [195, 299] on div "Undo" at bounding box center [201, 358] width 13 height 5
click at [197, 299] on div "Undo" at bounding box center [201, 358] width 13 height 5
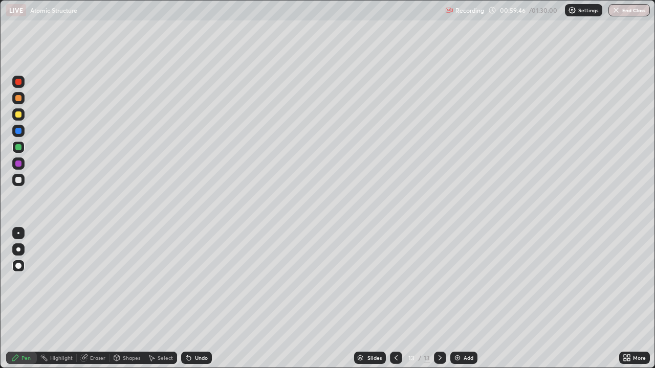
click at [202, 299] on div "Undo" at bounding box center [201, 358] width 13 height 5
click at [200, 299] on div "Undo" at bounding box center [201, 358] width 13 height 5
click at [201, 299] on div "Undo" at bounding box center [196, 358] width 31 height 12
click at [201, 299] on div "Undo" at bounding box center [201, 358] width 13 height 5
click at [200, 299] on div "Undo" at bounding box center [196, 358] width 31 height 12
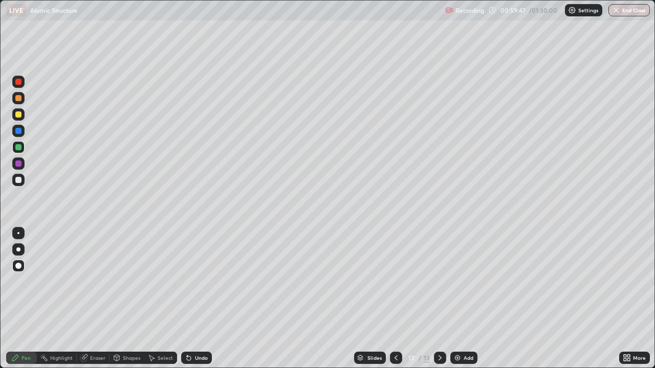
click at [200, 299] on div "Undo" at bounding box center [196, 358] width 31 height 12
click at [201, 299] on div "Undo" at bounding box center [196, 358] width 31 height 12
click at [200, 299] on div "Undo" at bounding box center [196, 358] width 31 height 12
click at [197, 299] on div "Undo" at bounding box center [196, 358] width 31 height 12
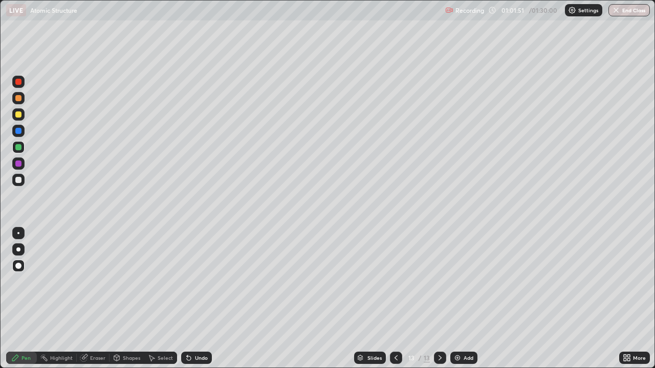
click at [464, 299] on div "Add" at bounding box center [469, 358] width 10 height 5
click at [395, 299] on icon at bounding box center [396, 358] width 8 height 8
click at [443, 299] on div at bounding box center [440, 358] width 12 height 12
click at [18, 115] on div at bounding box center [18, 115] width 6 height 6
click at [198, 299] on div "Undo" at bounding box center [201, 358] width 13 height 5
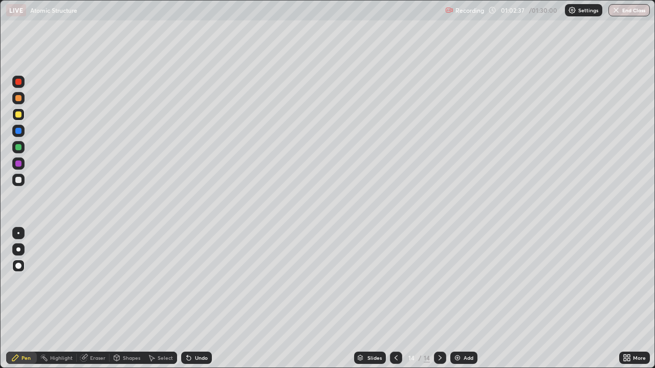
click at [195, 299] on div "Undo" at bounding box center [196, 358] width 31 height 12
click at [16, 147] on div at bounding box center [18, 147] width 6 height 6
click at [471, 299] on div "Add" at bounding box center [469, 358] width 10 height 5
click at [19, 116] on div at bounding box center [18, 115] width 6 height 6
click at [18, 147] on div at bounding box center [18, 147] width 6 height 6
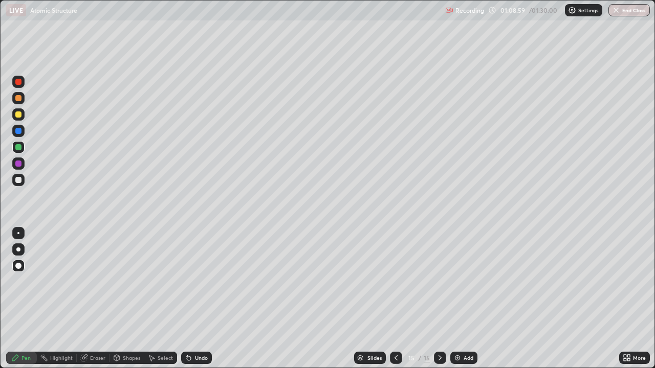
click at [201, 299] on div "Undo" at bounding box center [196, 358] width 31 height 12
click at [13, 116] on div at bounding box center [18, 114] width 12 height 12
click at [18, 164] on div at bounding box center [18, 164] width 6 height 6
click at [197, 299] on div "Undo" at bounding box center [201, 358] width 13 height 5
click at [19, 149] on div at bounding box center [18, 147] width 6 height 6
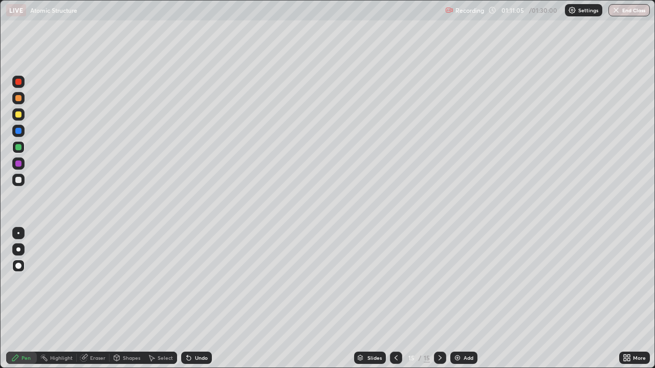
click at [195, 299] on div "Undo" at bounding box center [196, 358] width 31 height 12
click at [18, 180] on div at bounding box center [18, 180] width 6 height 6
click at [18, 117] on div at bounding box center [18, 115] width 6 height 6
click at [466, 299] on div "Add" at bounding box center [463, 358] width 27 height 12
click at [195, 299] on div "Undo" at bounding box center [201, 358] width 13 height 5
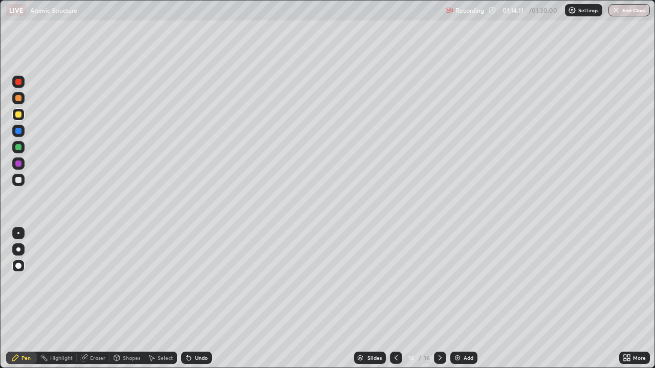
click at [17, 147] on div at bounding box center [18, 147] width 6 height 6
click at [98, 75] on button "Undo" at bounding box center [108, 80] width 30 height 12
click at [196, 299] on div "Undo" at bounding box center [201, 358] width 13 height 5
click at [203, 299] on div "Undo" at bounding box center [196, 358] width 31 height 12
click at [18, 115] on div at bounding box center [18, 115] width 6 height 6
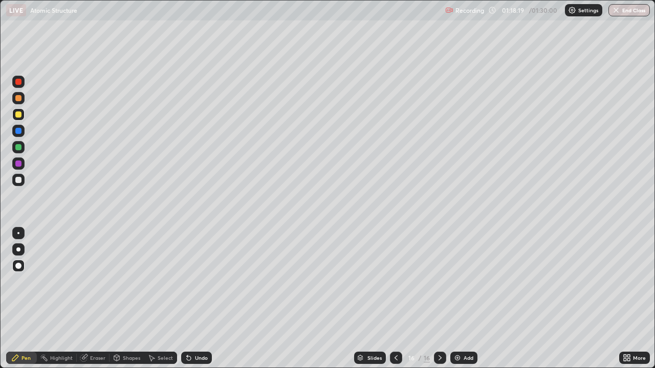
click at [468, 299] on div "Add" at bounding box center [469, 358] width 10 height 5
click at [120, 299] on div "Shapes" at bounding box center [127, 358] width 35 height 12
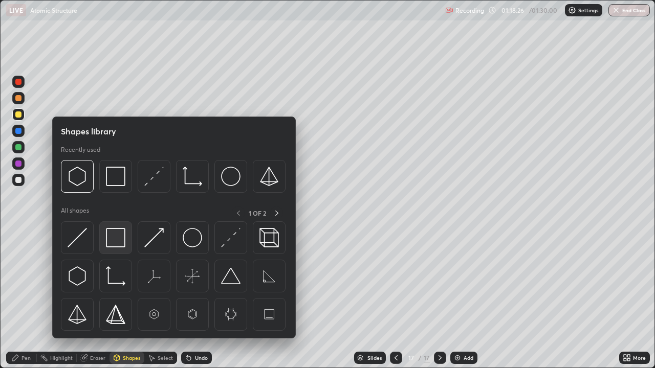
click at [118, 236] on img at bounding box center [115, 237] width 19 height 19
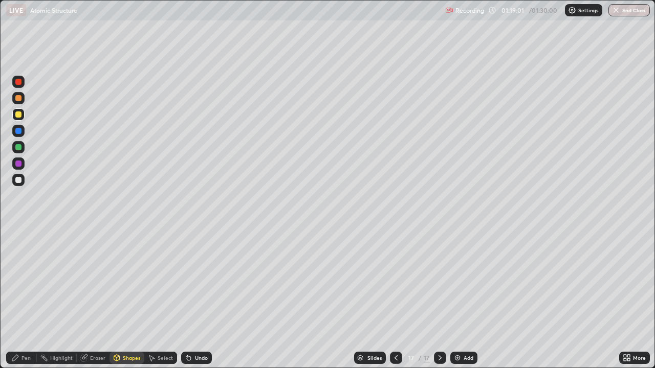
click at [32, 299] on div "Pen" at bounding box center [21, 358] width 31 height 12
click at [20, 146] on div at bounding box center [18, 147] width 6 height 6
click at [197, 299] on div "Undo" at bounding box center [201, 358] width 13 height 5
click at [119, 299] on icon at bounding box center [117, 358] width 8 height 8
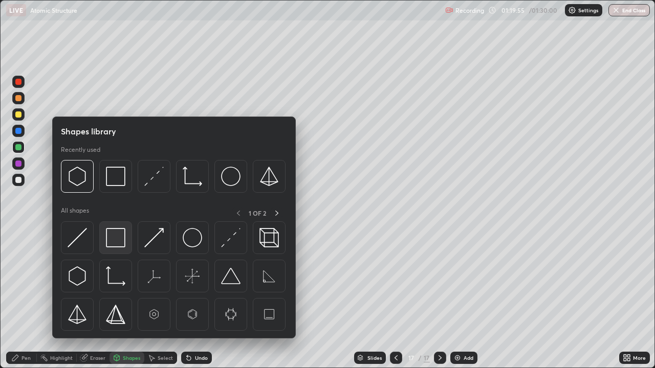
click at [115, 245] on img at bounding box center [115, 237] width 19 height 19
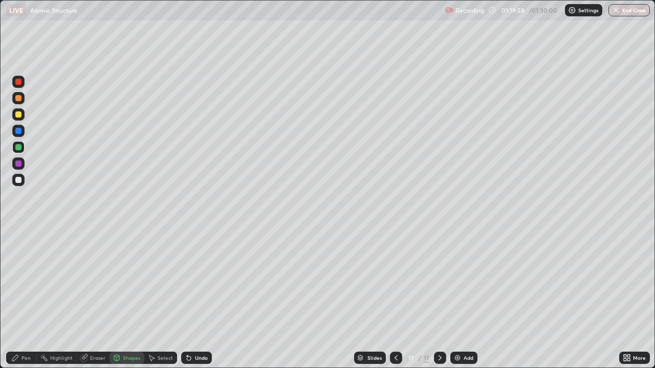
click at [19, 179] on div at bounding box center [18, 180] width 6 height 6
click at [24, 299] on div "Pen" at bounding box center [21, 358] width 31 height 12
click at [17, 96] on div at bounding box center [18, 98] width 6 height 6
click at [18, 181] on div at bounding box center [18, 180] width 6 height 6
click at [17, 164] on div at bounding box center [18, 164] width 6 height 6
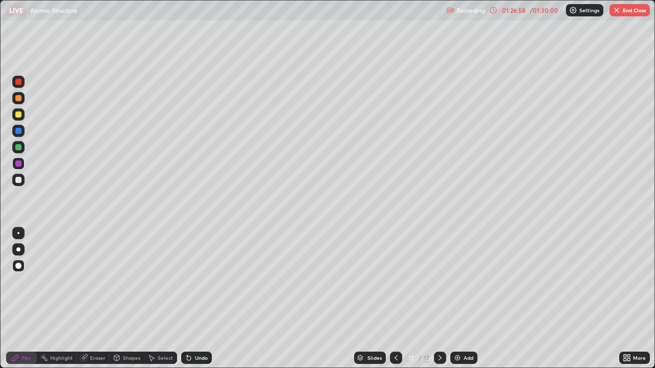
click at [639, 10] on button "End Class" at bounding box center [630, 10] width 40 height 12
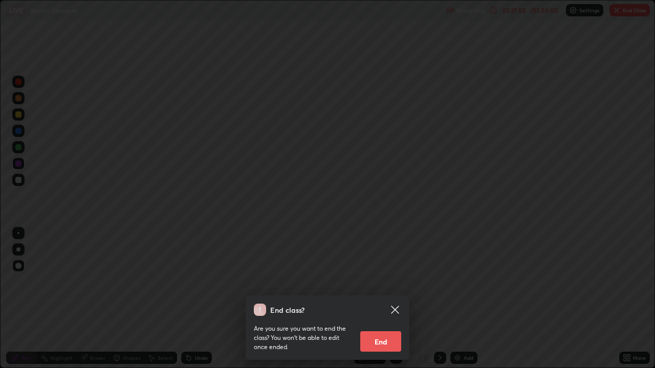
click at [387, 299] on button "End" at bounding box center [380, 342] width 41 height 20
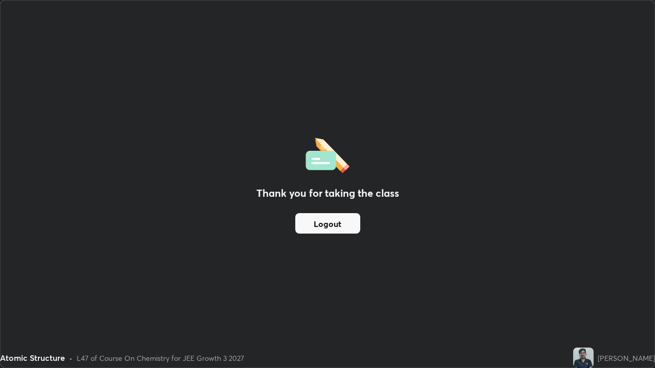
click at [384, 238] on div "Thank you for taking the class Logout" at bounding box center [328, 184] width 654 height 367
click at [349, 132] on div "Thank you for taking the class Logout" at bounding box center [328, 184] width 654 height 367
click at [328, 223] on button "Logout" at bounding box center [327, 223] width 65 height 20
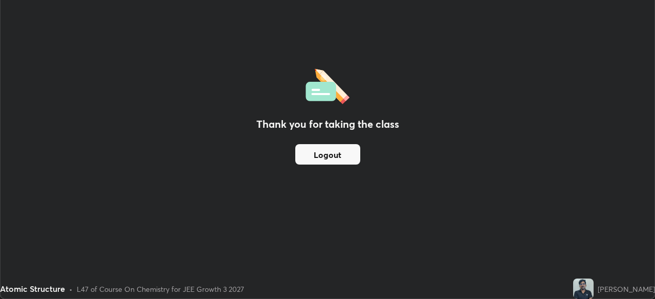
scroll to position [50878, 50523]
